Goal: Information Seeking & Learning: Learn about a topic

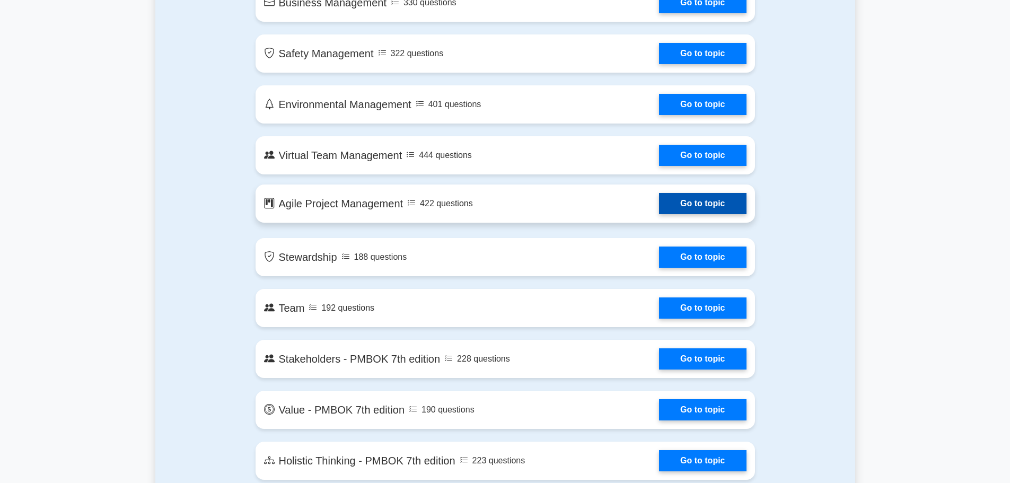
scroll to position [1961, 0]
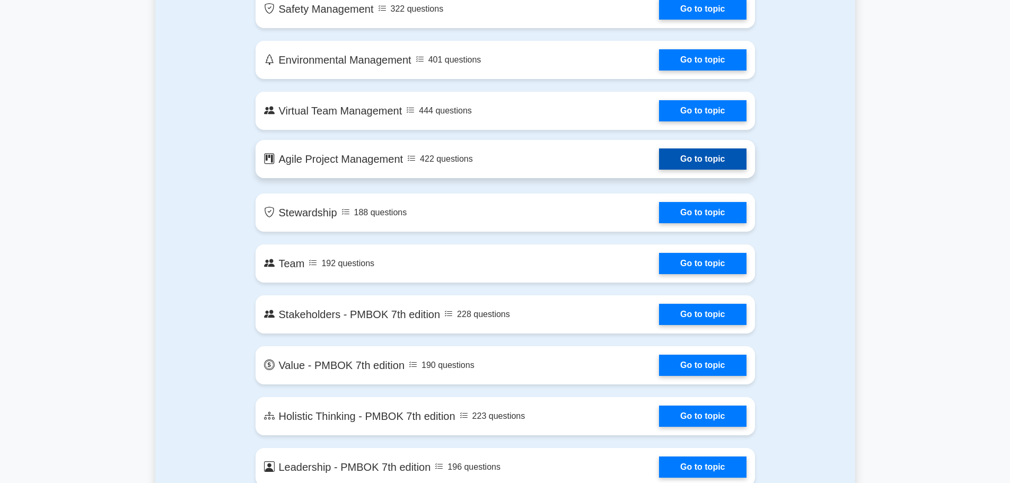
click at [692, 159] on link "Go to topic" at bounding box center [702, 158] width 87 height 21
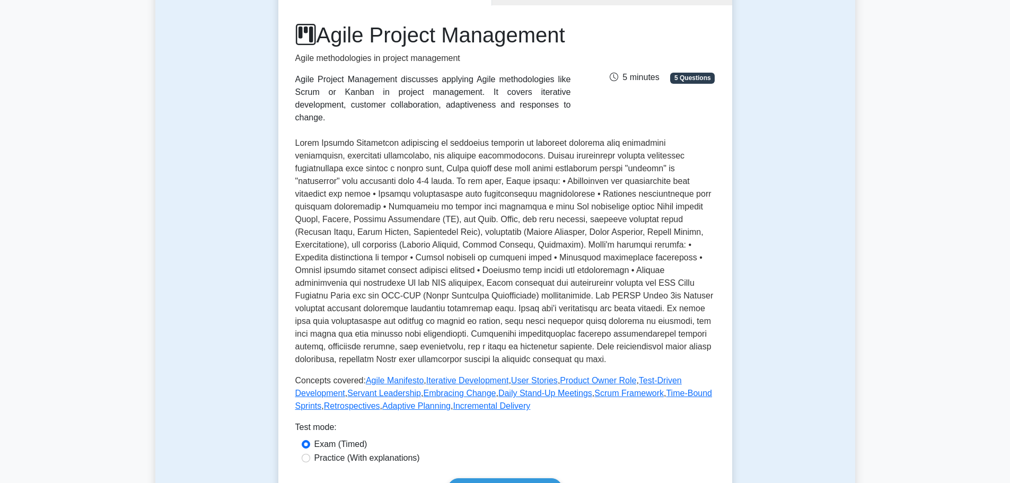
scroll to position [159, 0]
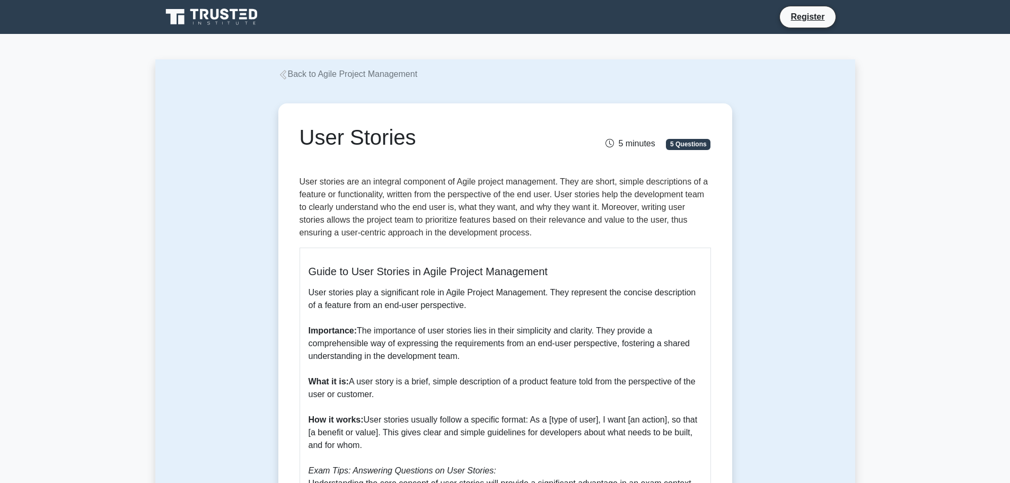
scroll to position [53, 0]
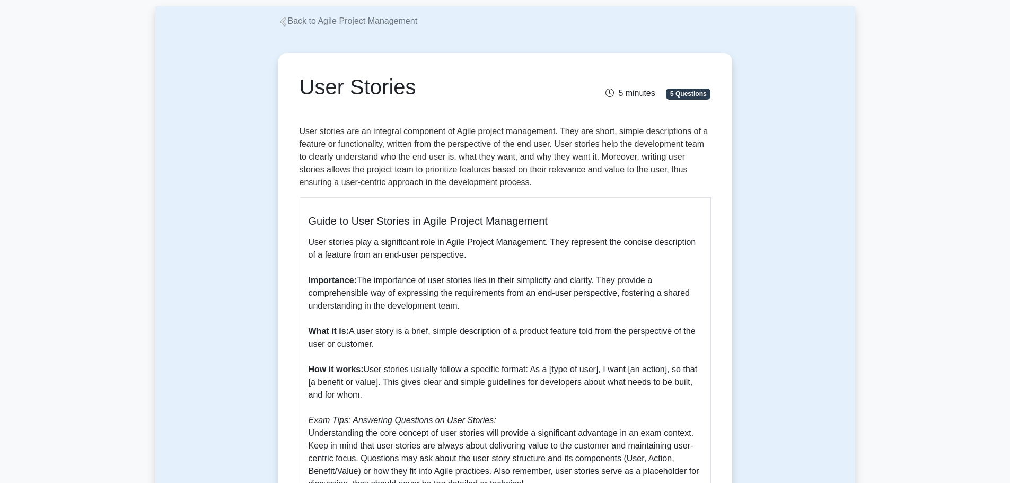
click at [285, 17] on icon at bounding box center [283, 22] width 10 height 10
